Goal: Task Accomplishment & Management: Use online tool/utility

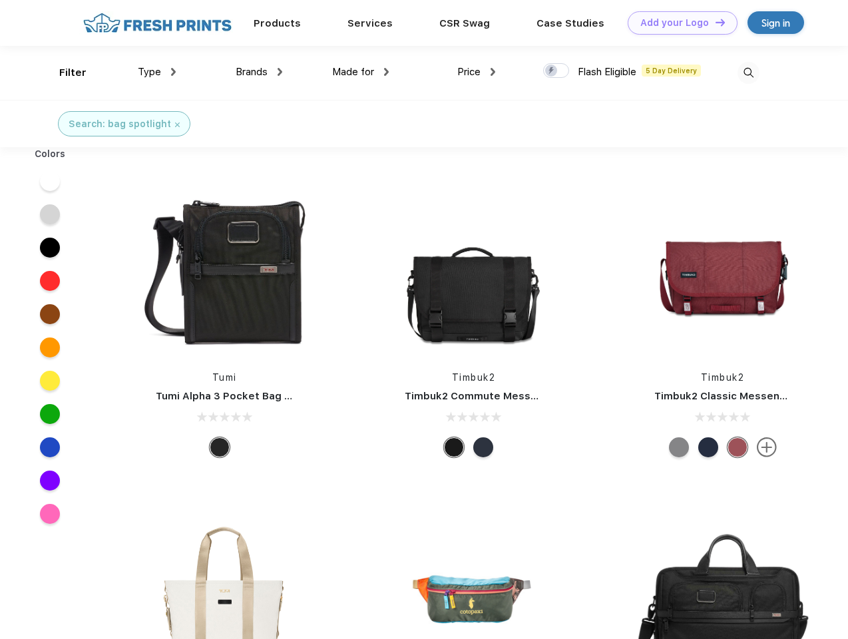
click at [677, 23] on link "Add your Logo Design Tool" at bounding box center [683, 22] width 110 height 23
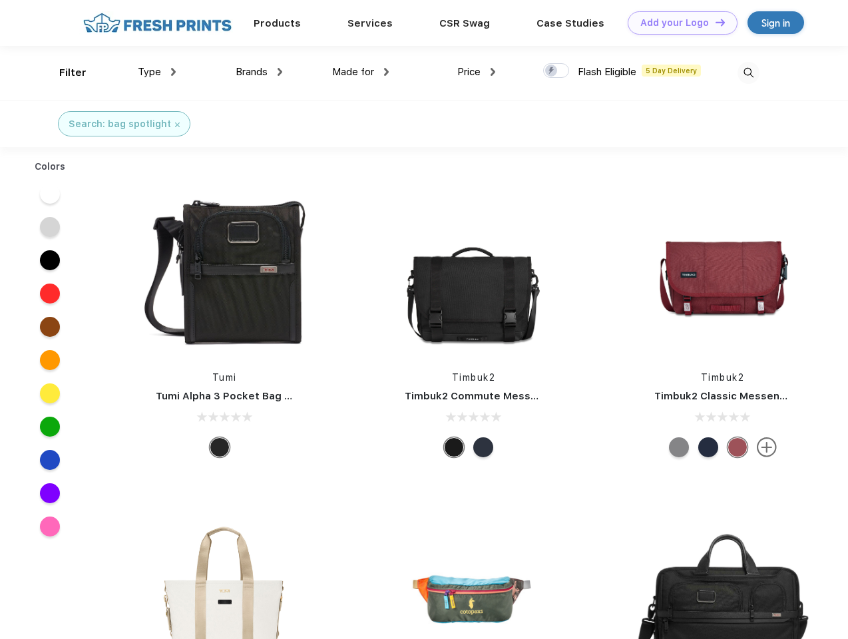
click at [0, 0] on div "Design Tool" at bounding box center [0, 0] width 0 height 0
click at [714, 22] on link "Add your Logo Design Tool" at bounding box center [683, 22] width 110 height 23
click at [64, 73] on div "Filter" at bounding box center [72, 72] width 27 height 15
click at [157, 72] on span "Type" at bounding box center [149, 72] width 23 height 12
click at [259, 72] on span "Brands" at bounding box center [252, 72] width 32 height 12
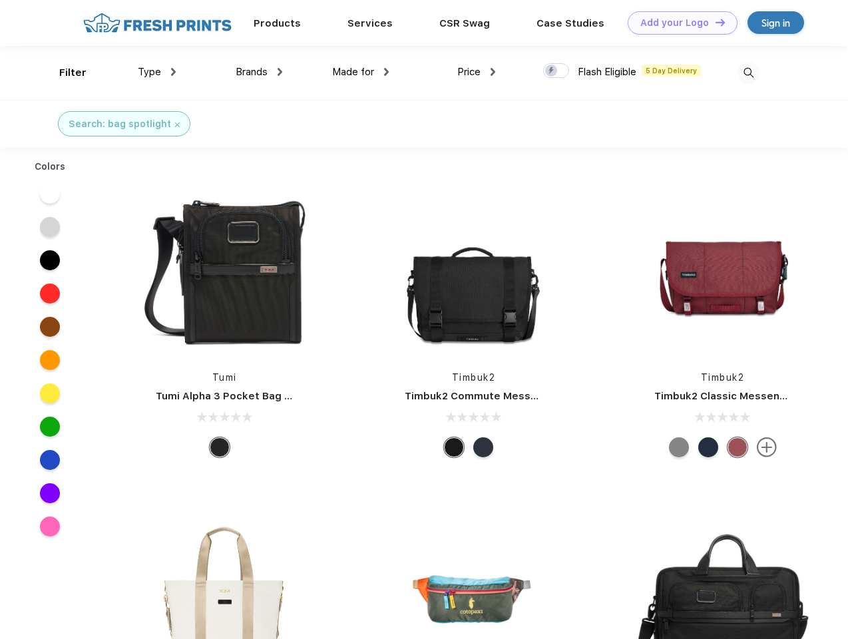
click at [361, 72] on span "Made for" at bounding box center [353, 72] width 42 height 12
click at [476, 72] on span "Price" at bounding box center [468, 72] width 23 height 12
click at [556, 71] on div at bounding box center [556, 70] width 26 height 15
click at [552, 71] on input "checkbox" at bounding box center [547, 67] width 9 height 9
click at [748, 73] on img at bounding box center [748, 73] width 22 height 22
